Goal: Navigation & Orientation: Understand site structure

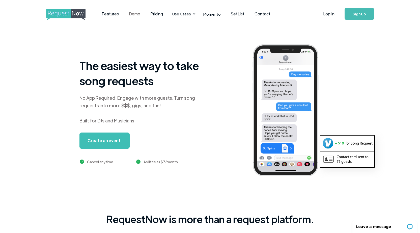
click at [138, 14] on link "Demo" at bounding box center [134, 14] width 21 height 16
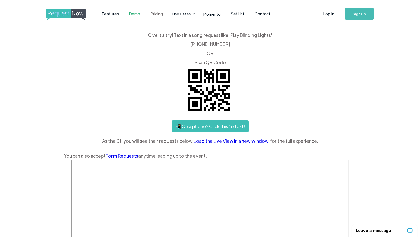
click at [156, 13] on link "Pricing" at bounding box center [156, 14] width 23 height 16
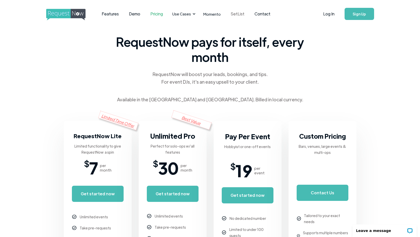
click at [236, 12] on link "SetList" at bounding box center [238, 14] width 24 height 16
